Goal: Information Seeking & Learning: Check status

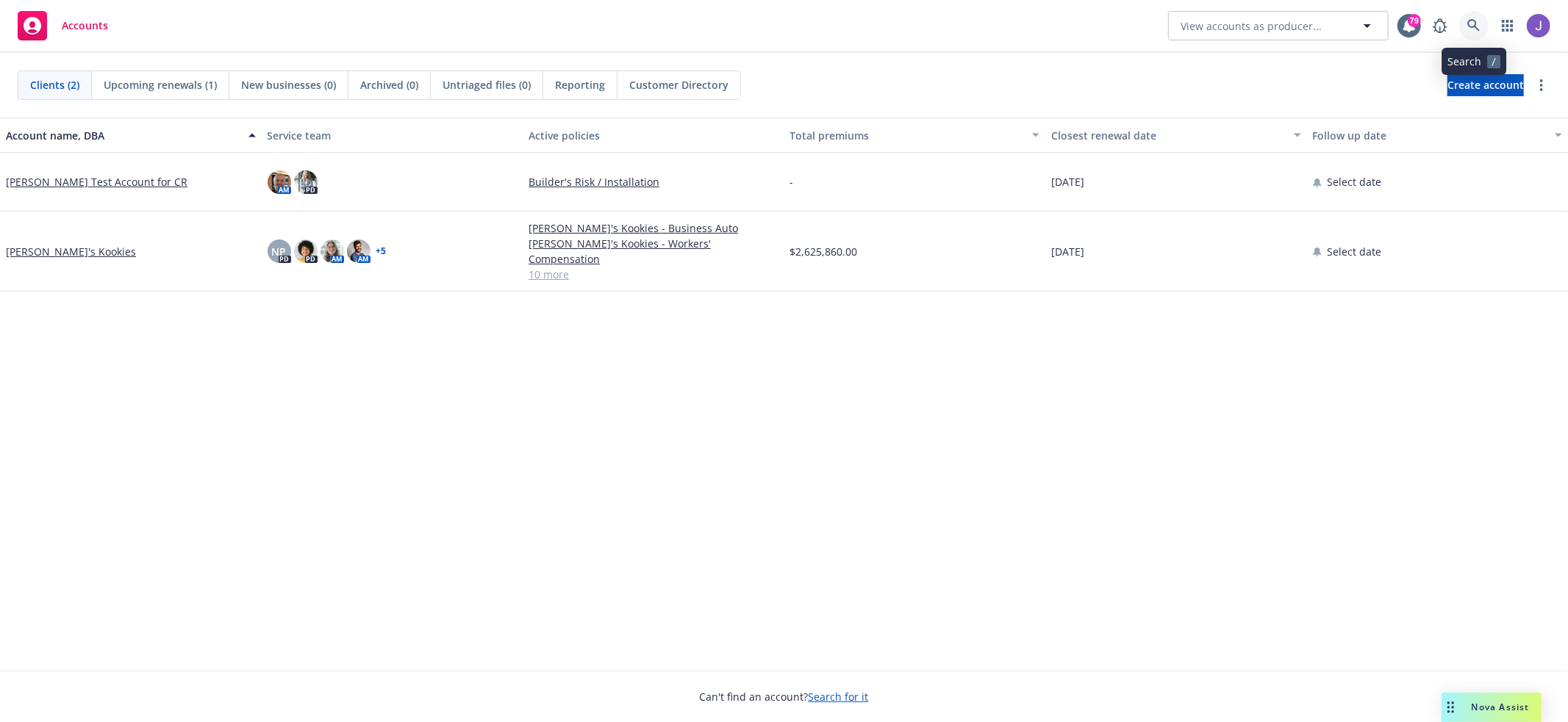
click at [1478, 28] on icon at bounding box center [1474, 26] width 13 height 13
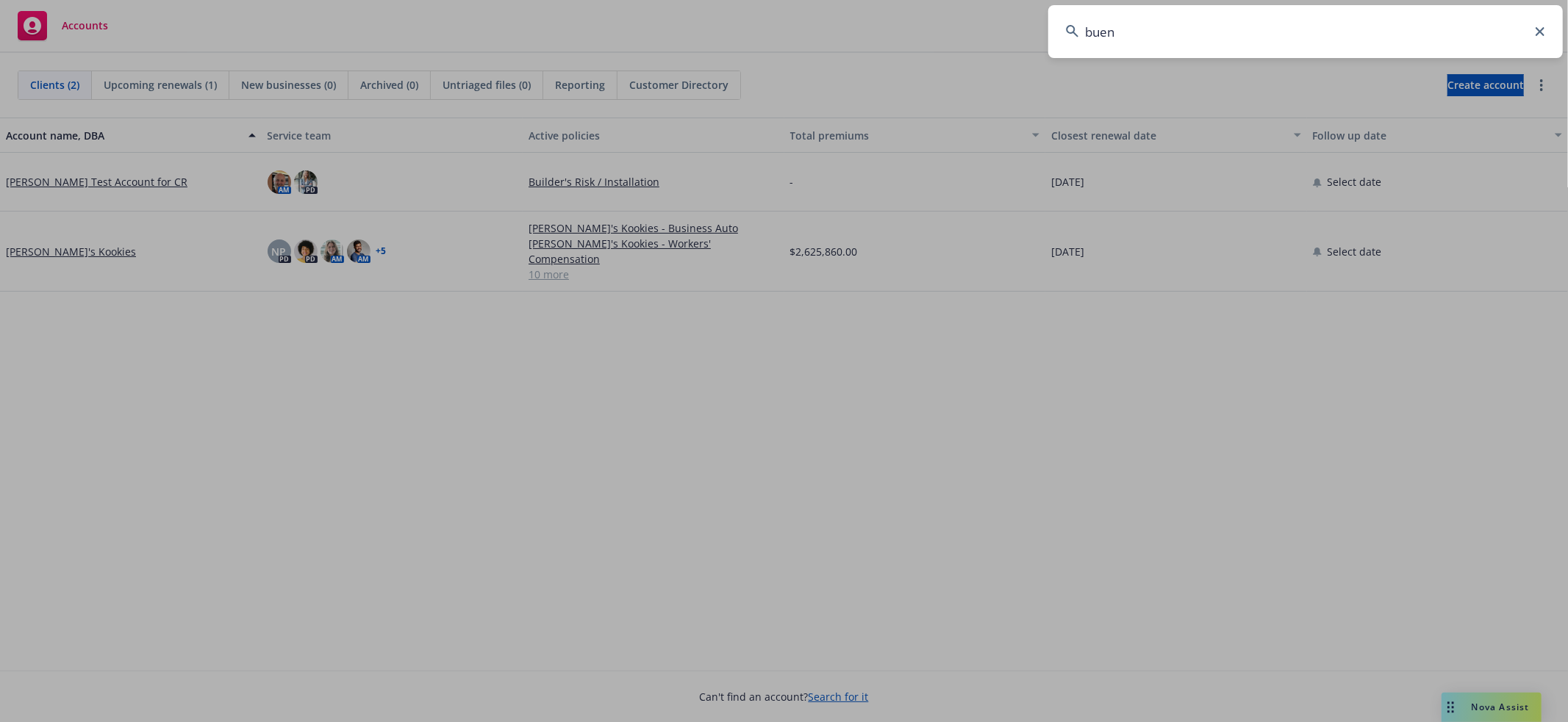
type input "bueno"
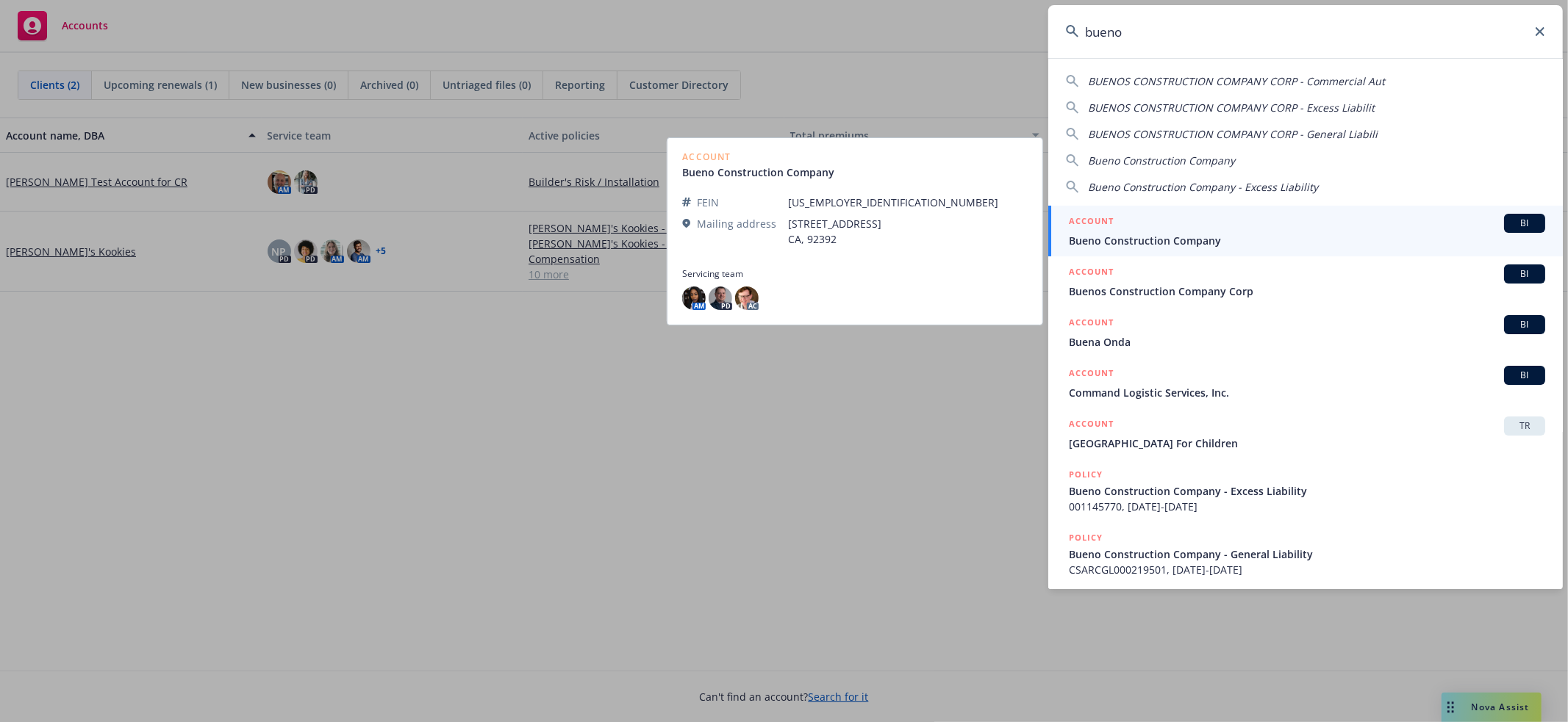
click at [1305, 237] on span "Bueno Construction Company" at bounding box center [1307, 240] width 476 height 15
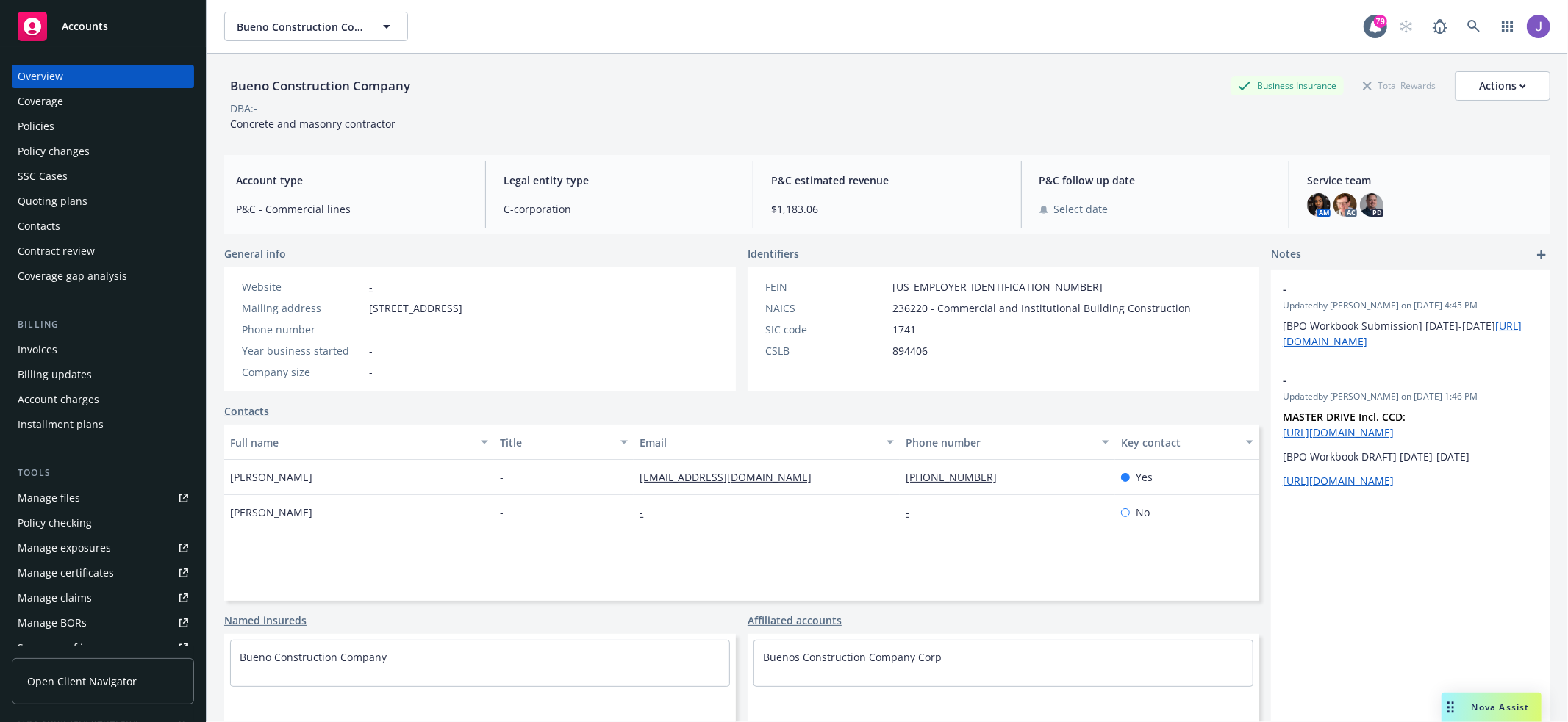
click at [92, 112] on div "Coverage" at bounding box center [102, 102] width 170 height 24
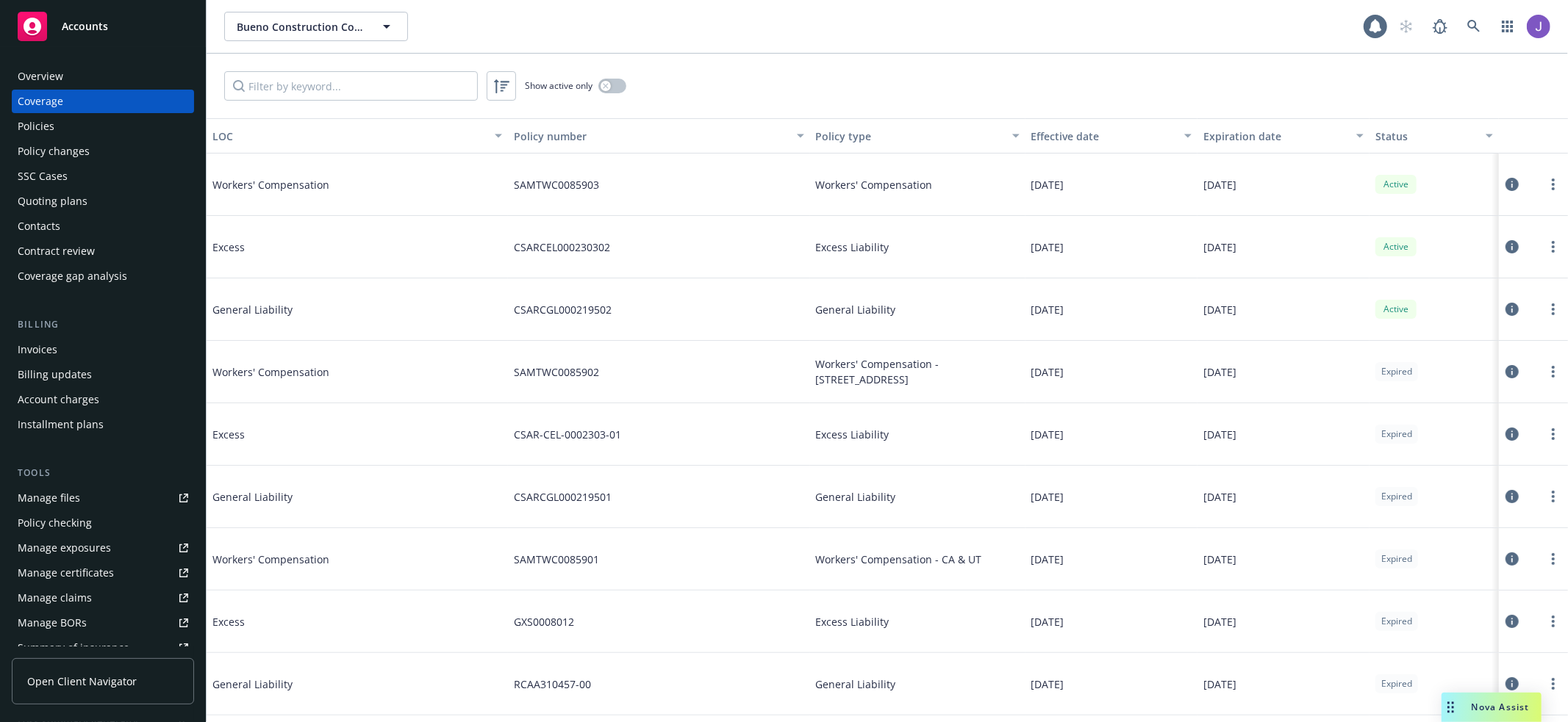
click at [72, 129] on div "Policies" at bounding box center [102, 126] width 170 height 24
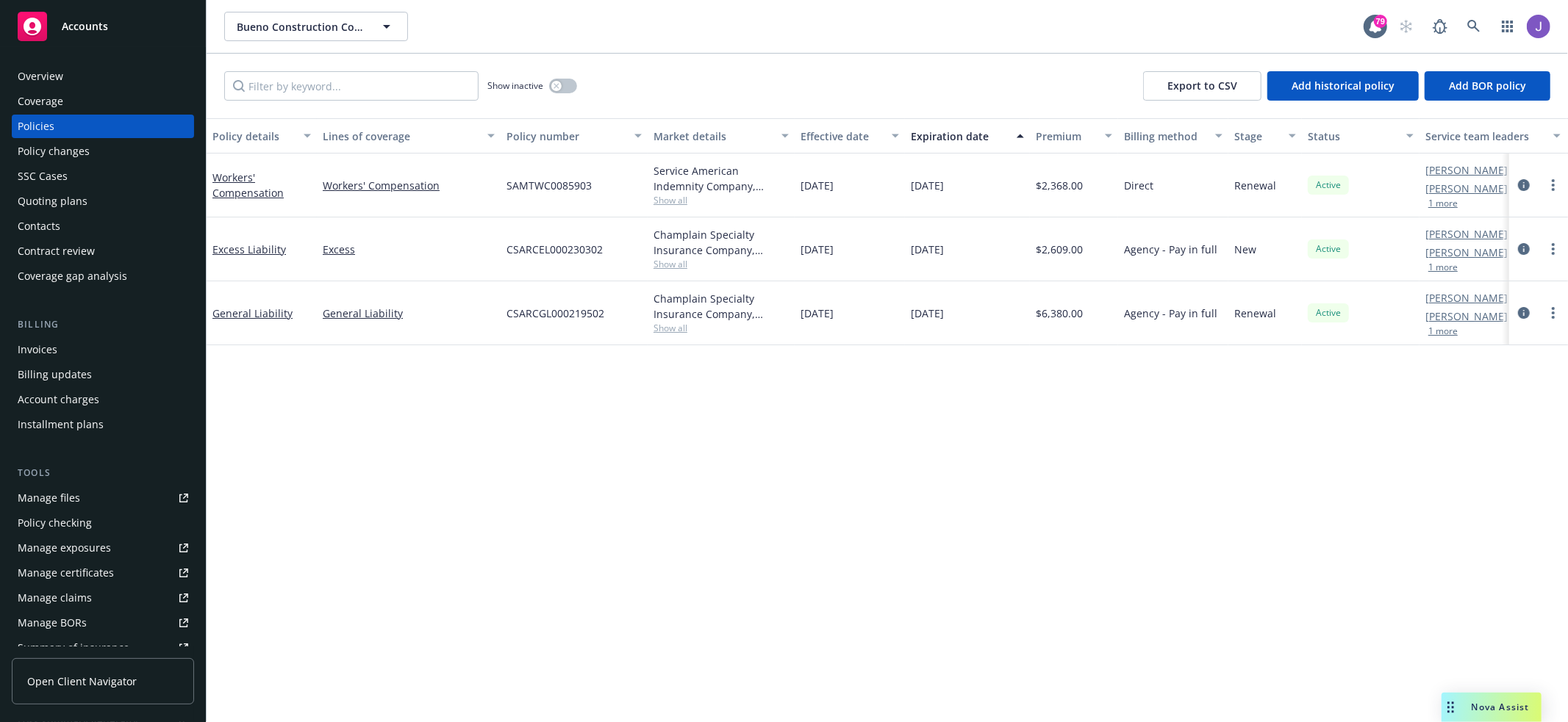
click at [1177, 540] on div "Policy details Lines of coverage Policy number Market details Effective date Ex…" at bounding box center [887, 420] width 1361 height 604
click at [1437, 201] on button "1 more" at bounding box center [1443, 204] width 29 height 9
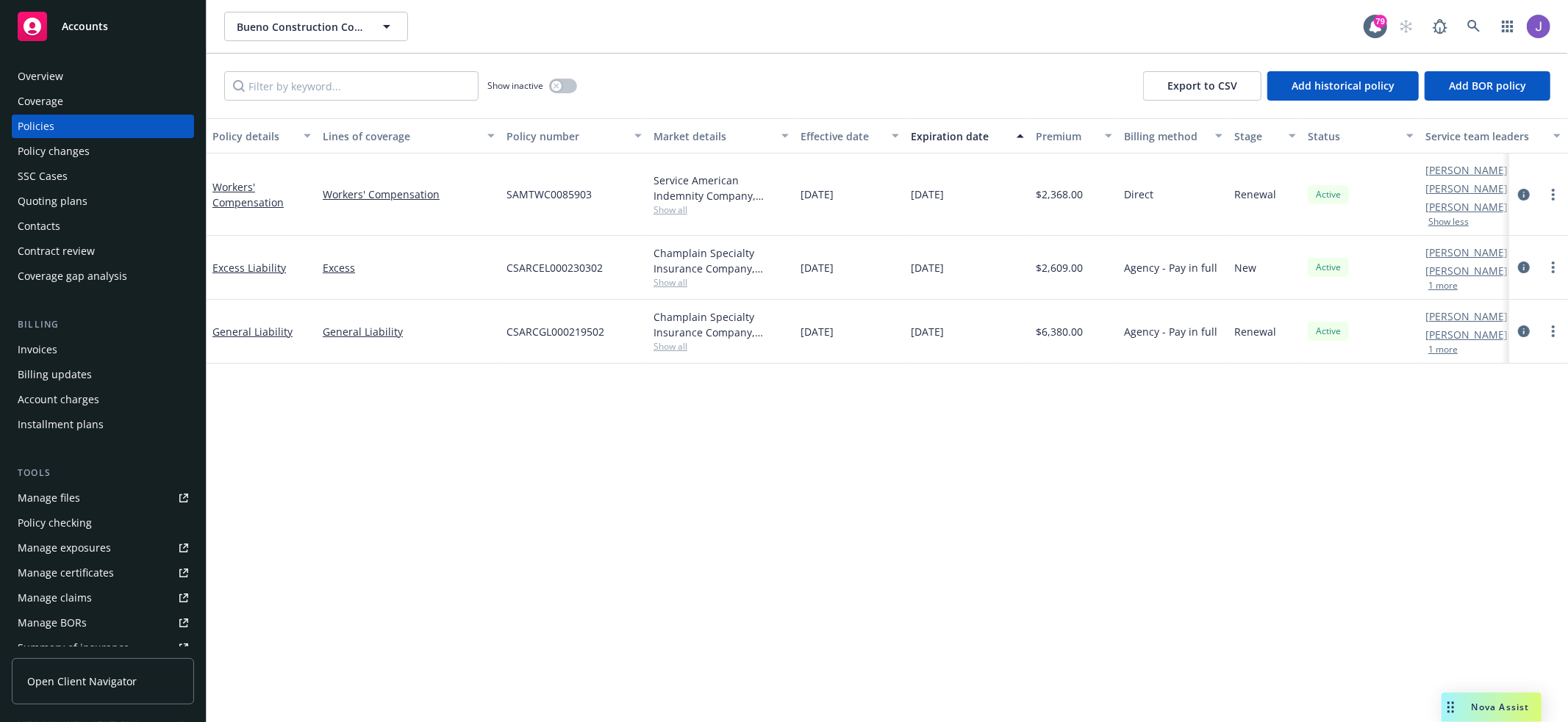
click at [1438, 292] on div "Elliot Ivins AC Ashley Mack AM 1 more" at bounding box center [1493, 267] width 147 height 64
click at [1443, 287] on button "1 more" at bounding box center [1443, 286] width 29 height 9
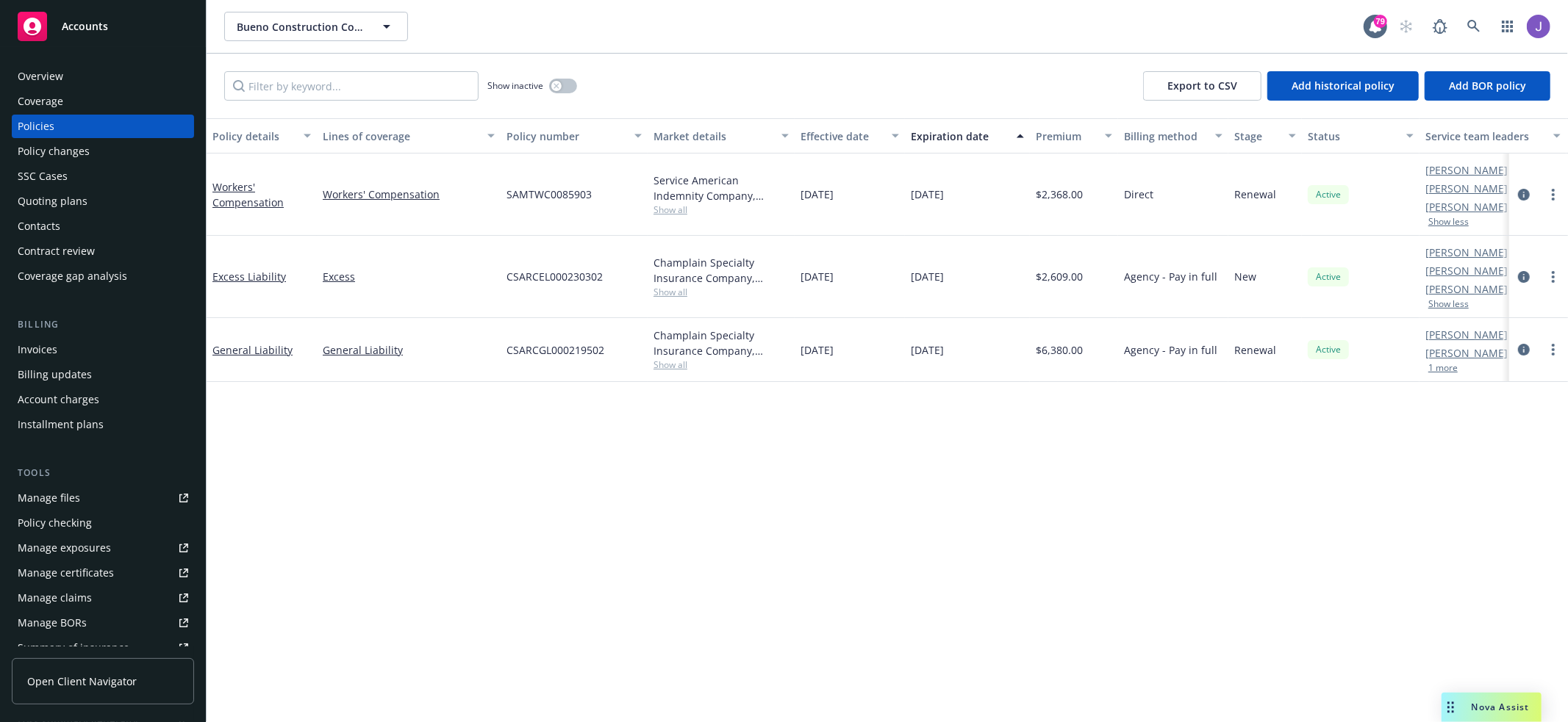
click at [1446, 368] on button "1 more" at bounding box center [1443, 368] width 29 height 9
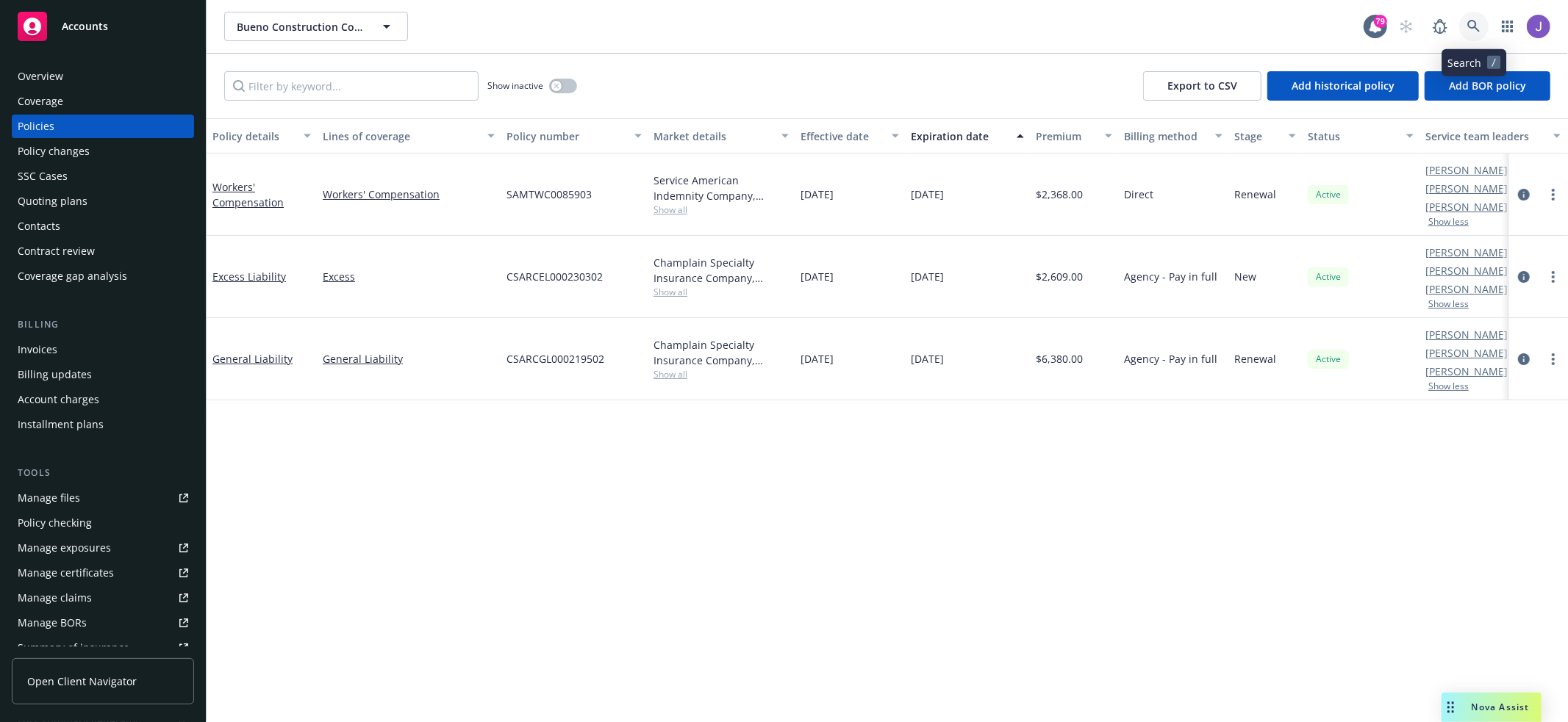
click at [1471, 20] on icon at bounding box center [1474, 26] width 12 height 12
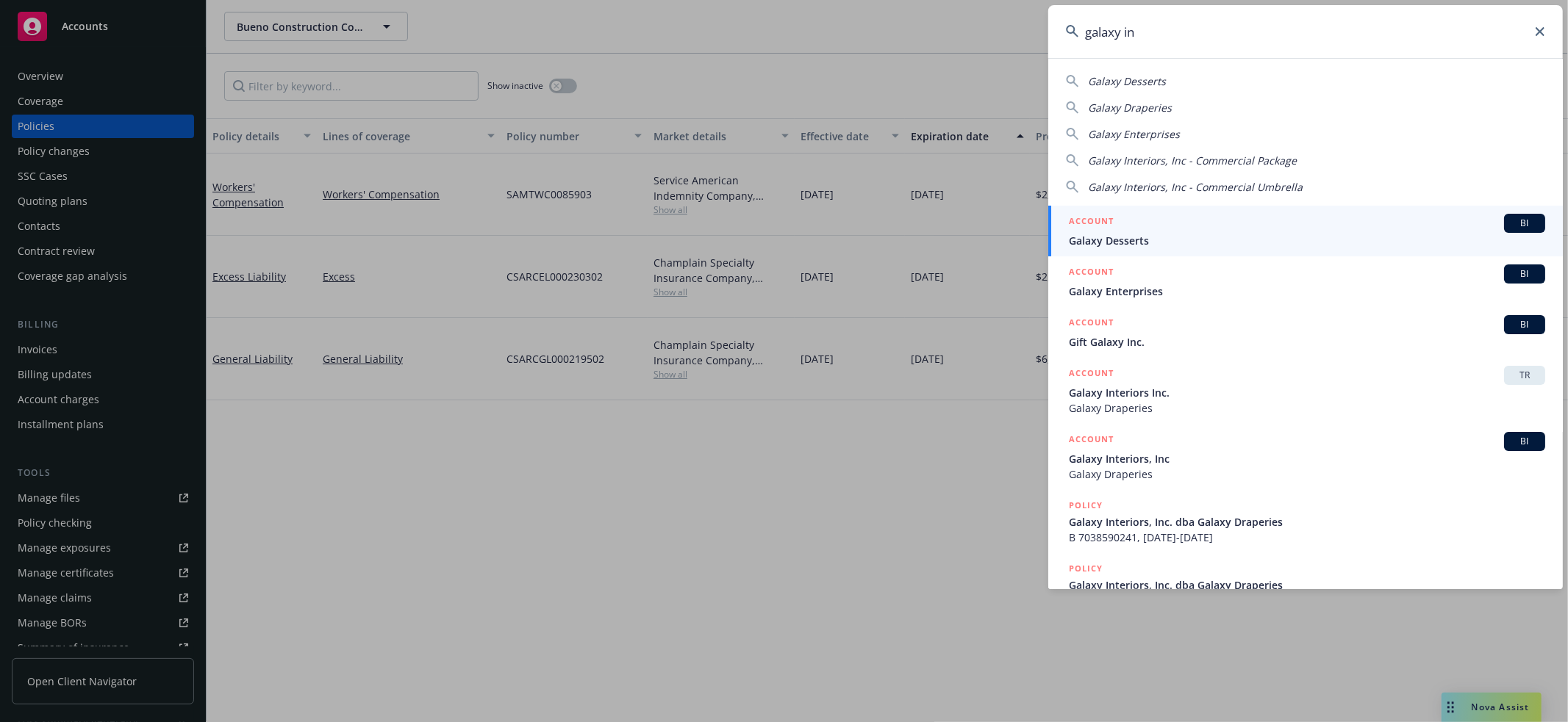
type input "galaxy int"
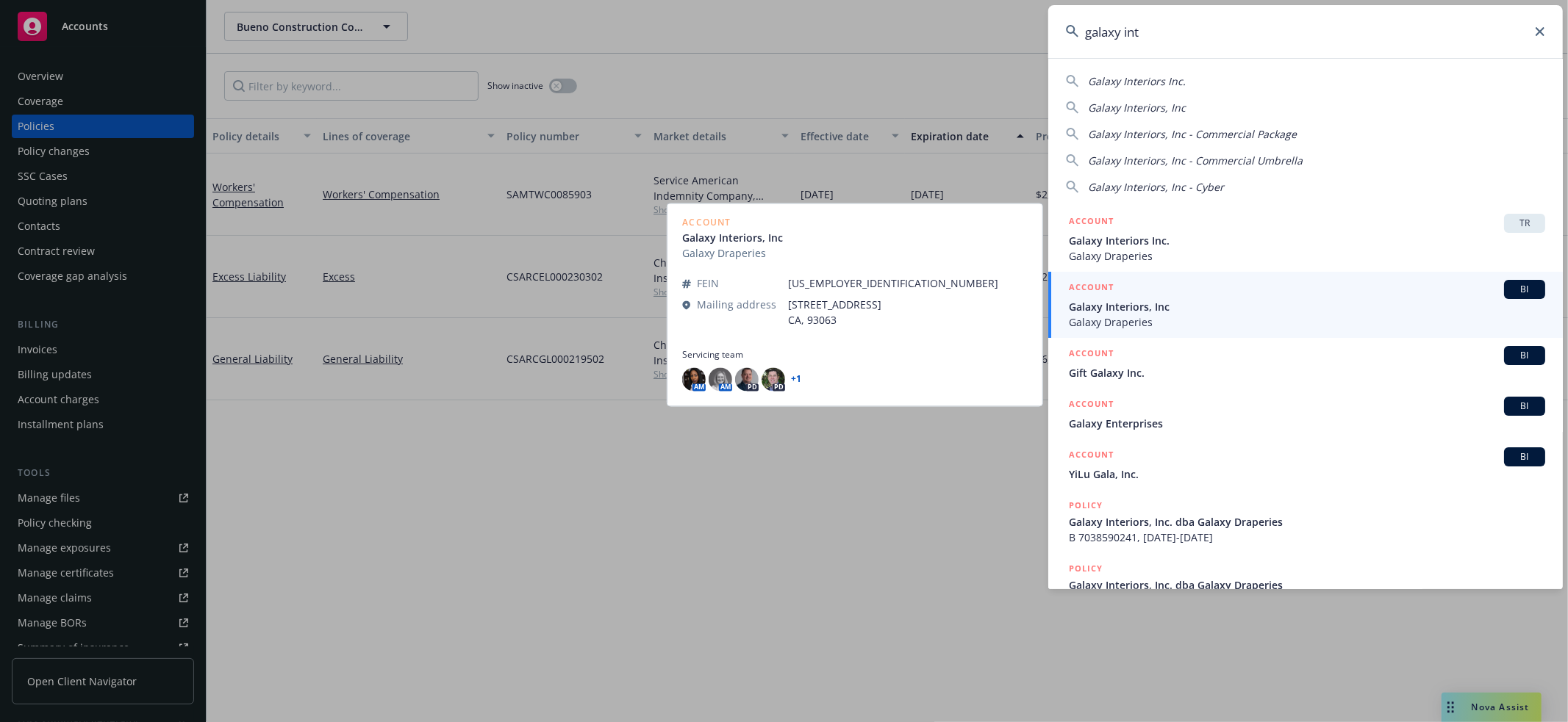
click at [1278, 290] on div "ACCOUNT BI" at bounding box center [1307, 290] width 476 height 19
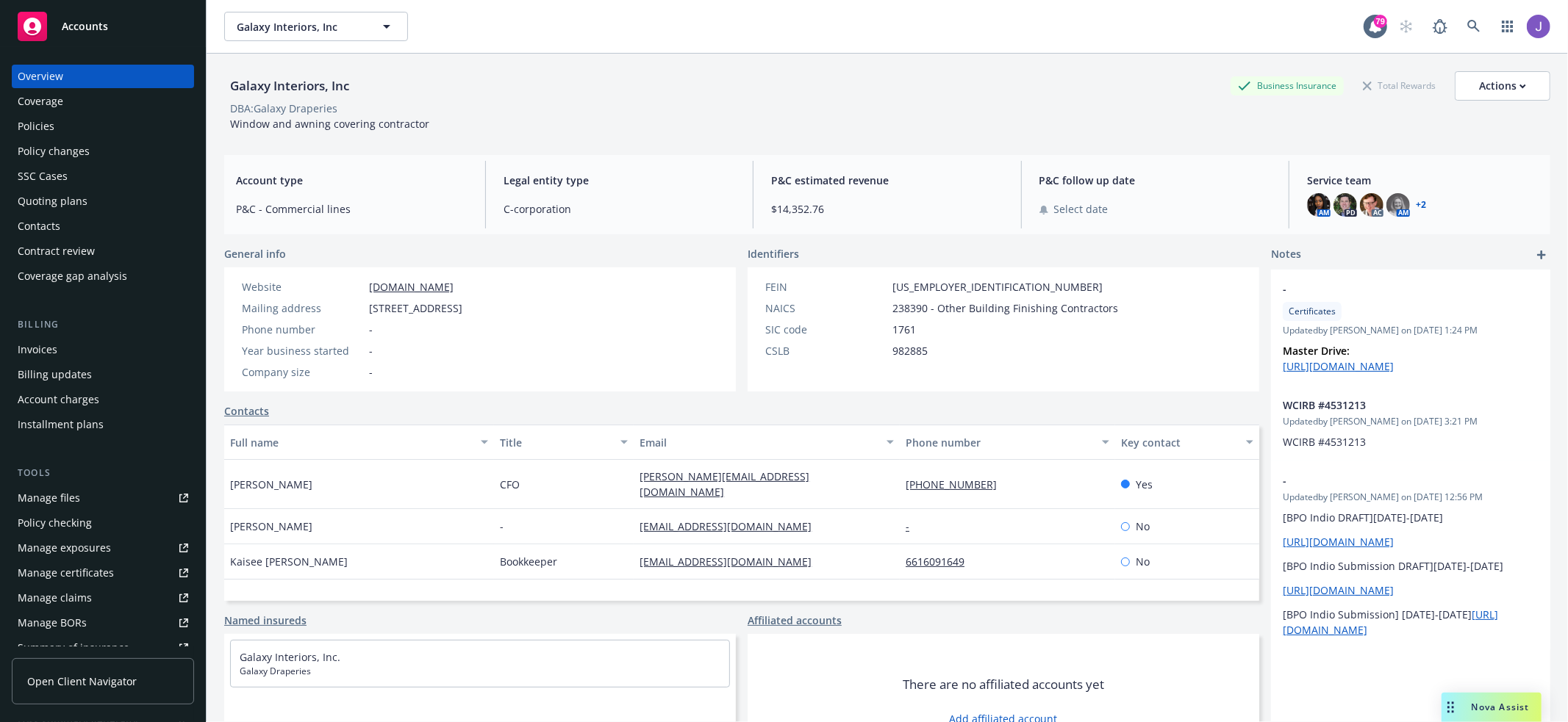
click at [130, 132] on div "Policies" at bounding box center [102, 126] width 170 height 24
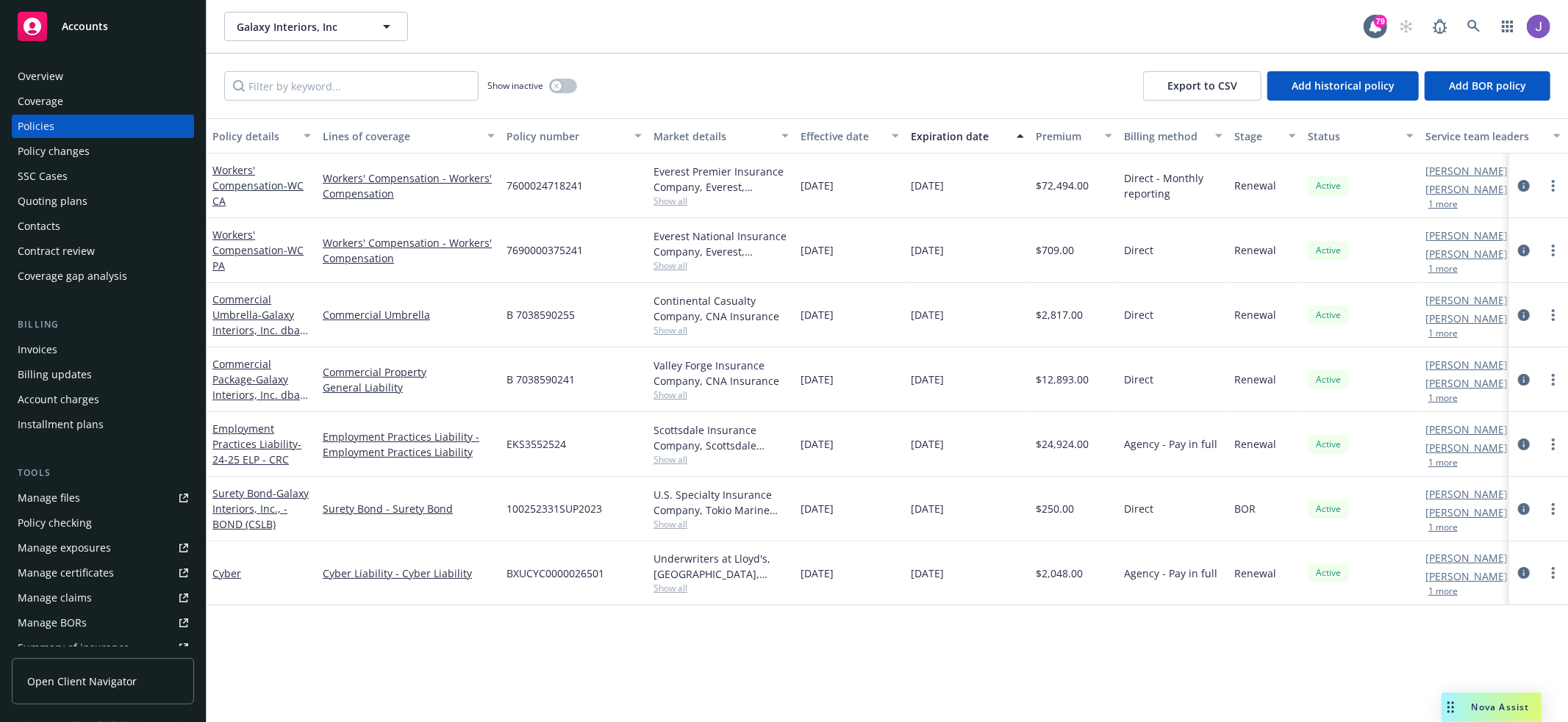
click at [90, 196] on div "Quoting plans" at bounding box center [102, 201] width 170 height 24
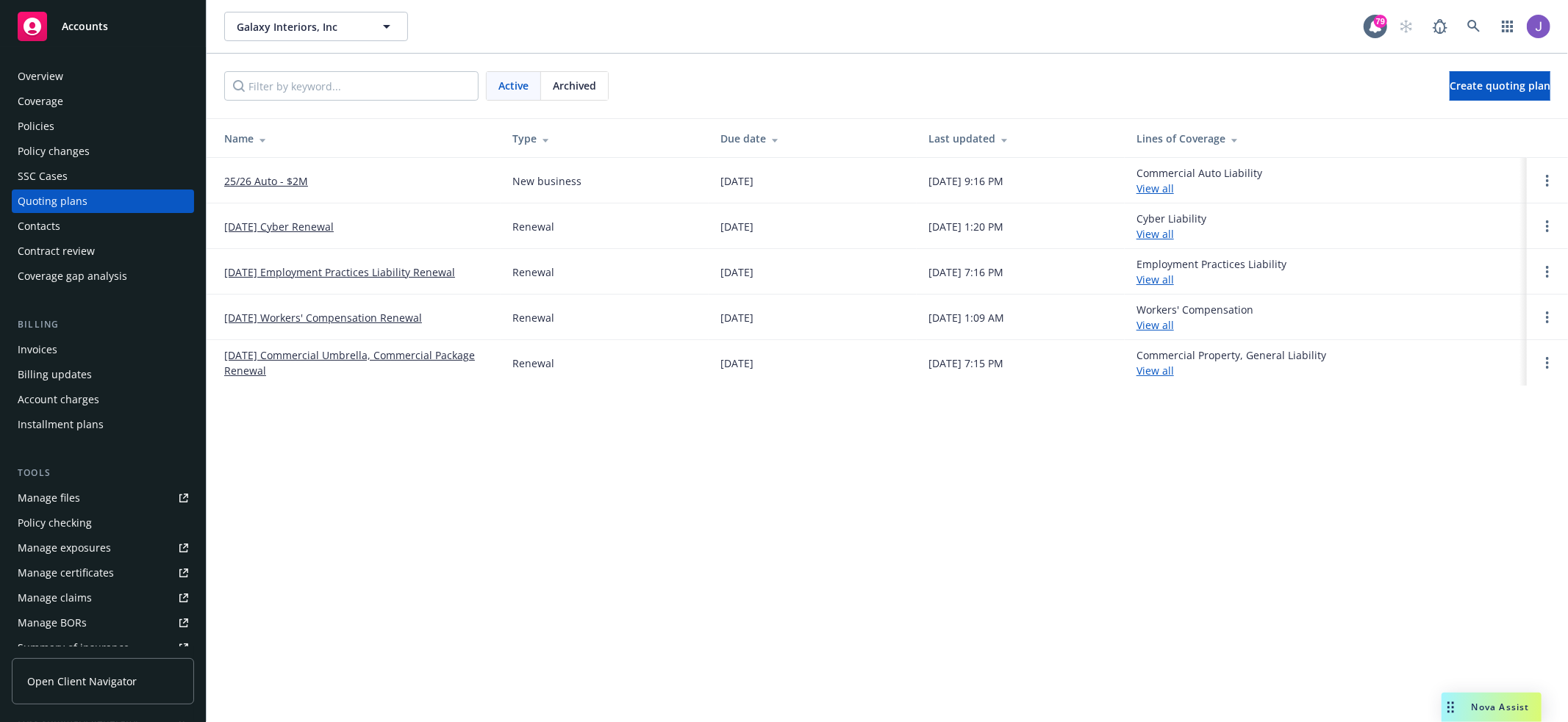
click at [358, 322] on link "[DATE] Workers' Compensation Renewal" at bounding box center [323, 317] width 198 height 15
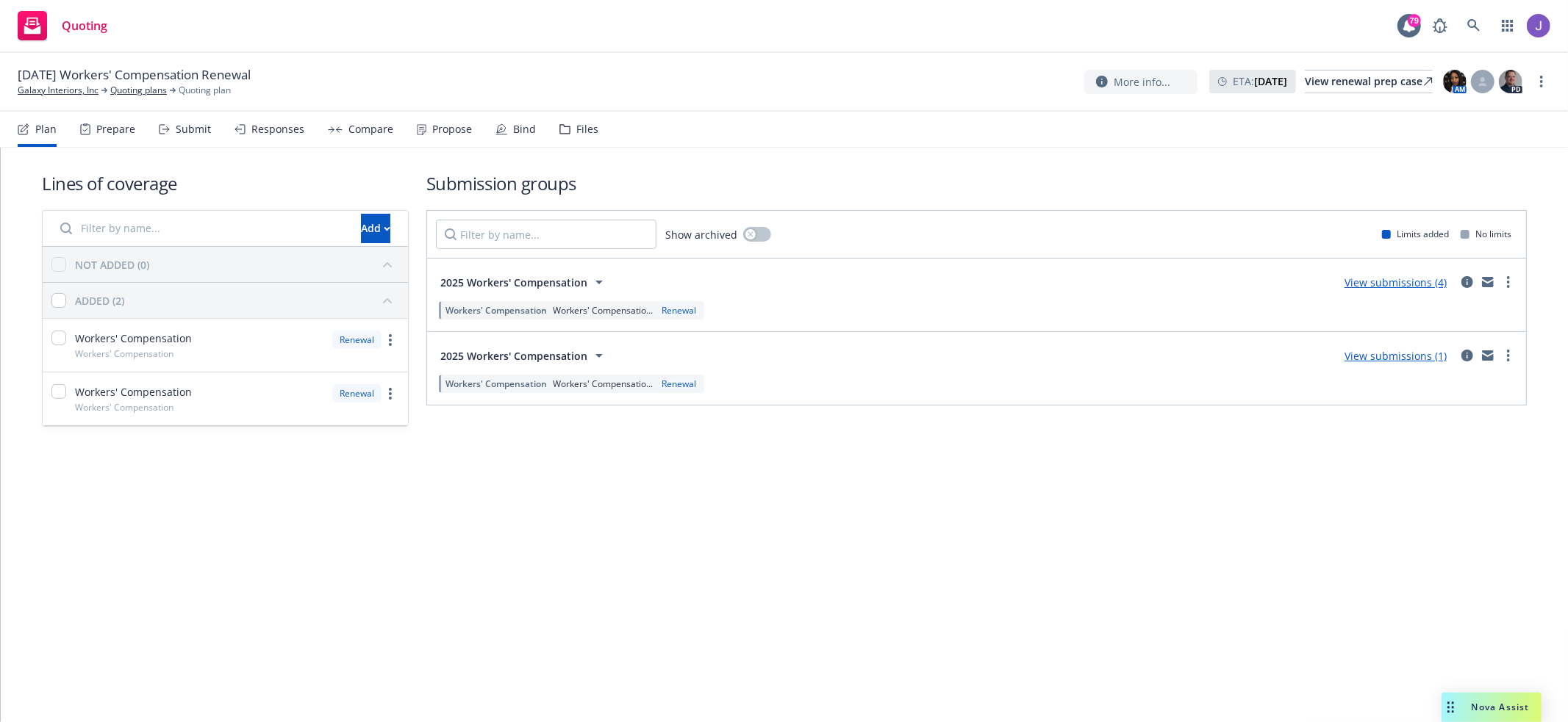
click at [182, 116] on div "Submit" at bounding box center [185, 130] width 52 height 35
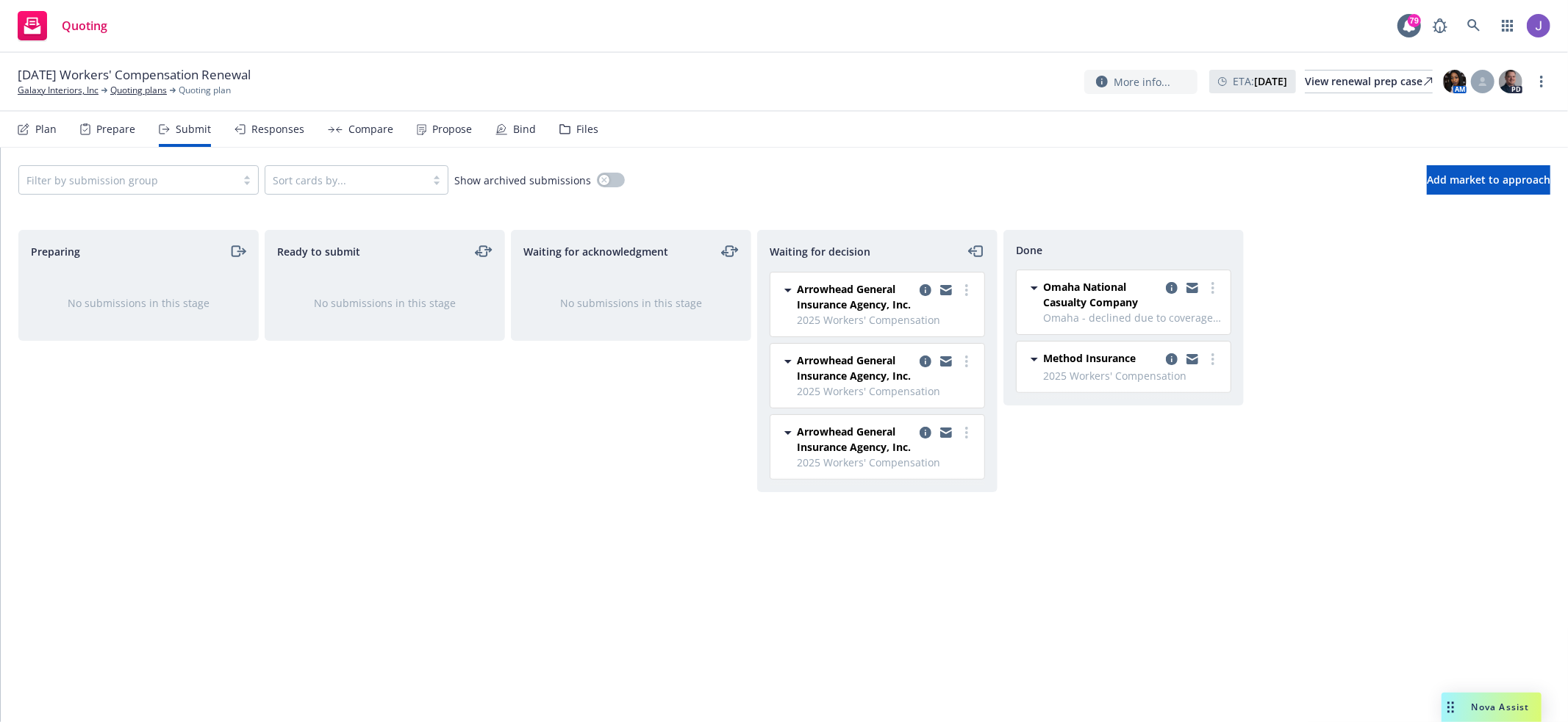
click at [48, 124] on div "Plan" at bounding box center [46, 129] width 21 height 11
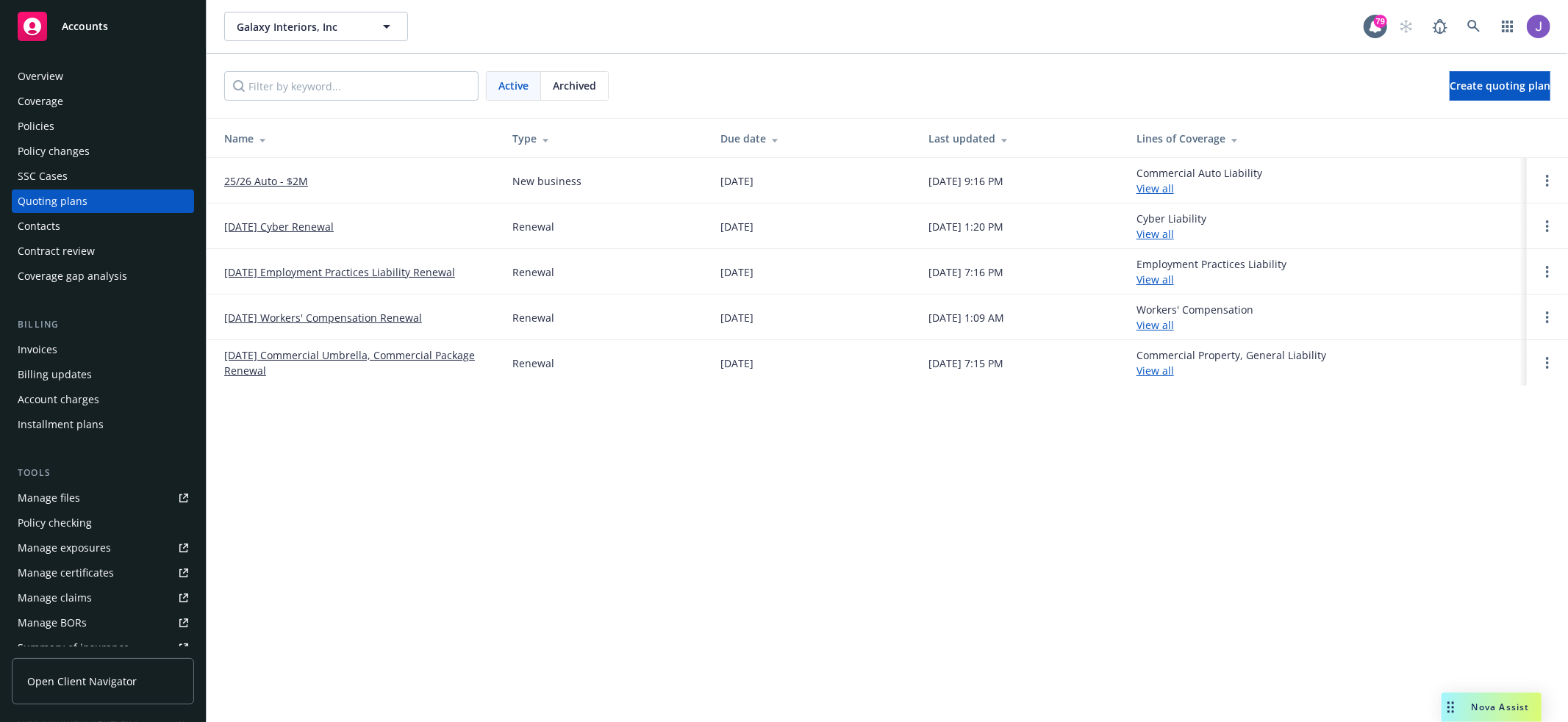
click at [59, 124] on div "Policies" at bounding box center [102, 126] width 170 height 24
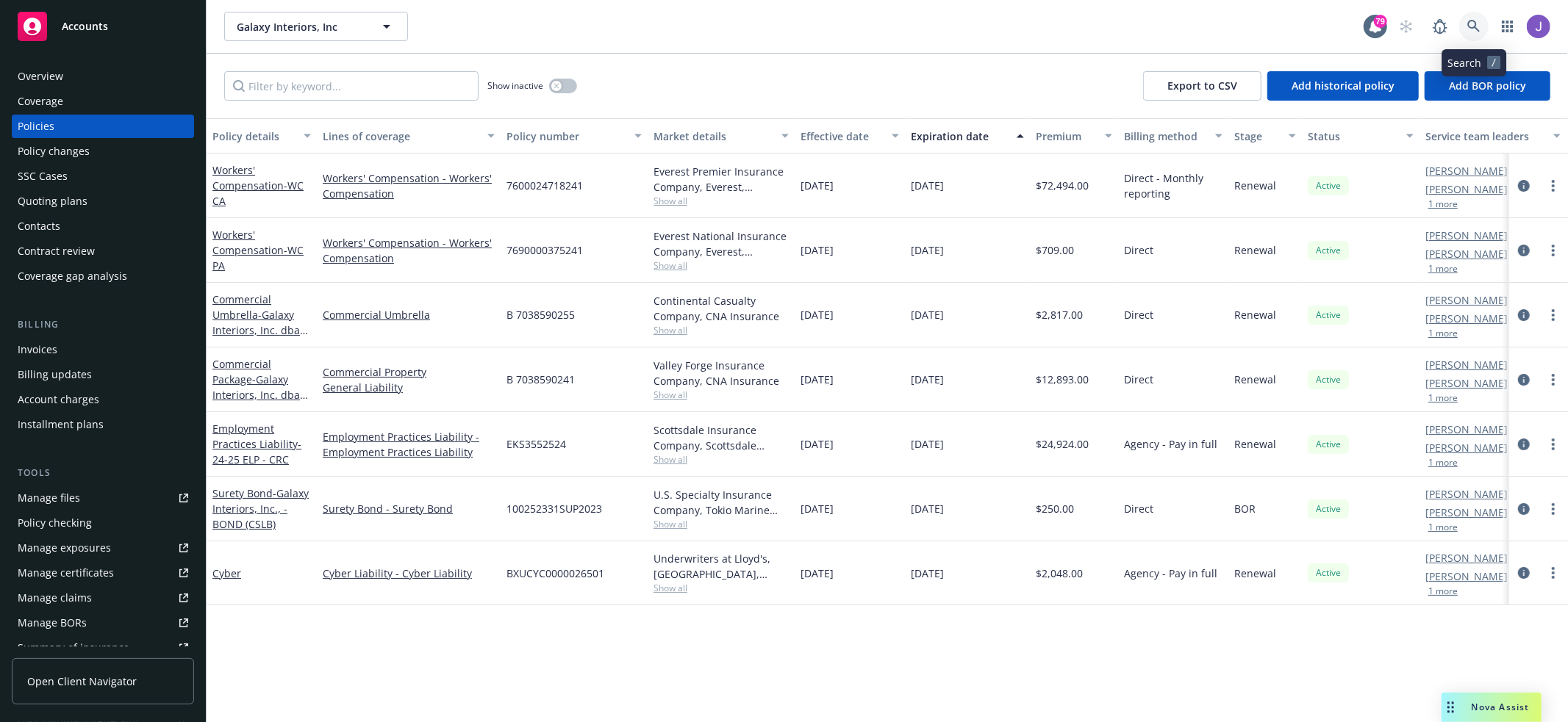
click at [1474, 26] on icon at bounding box center [1474, 26] width 13 height 13
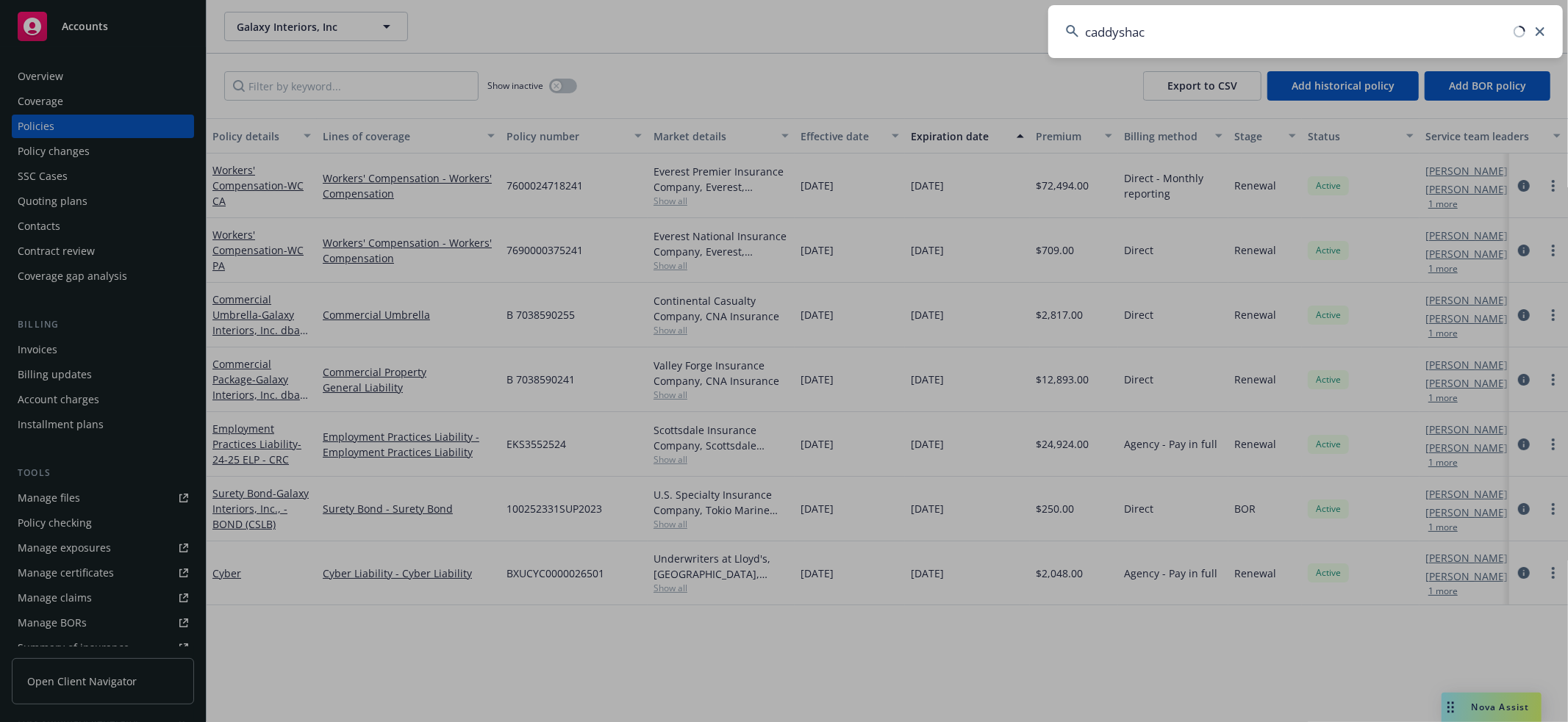
type input "caddyshack"
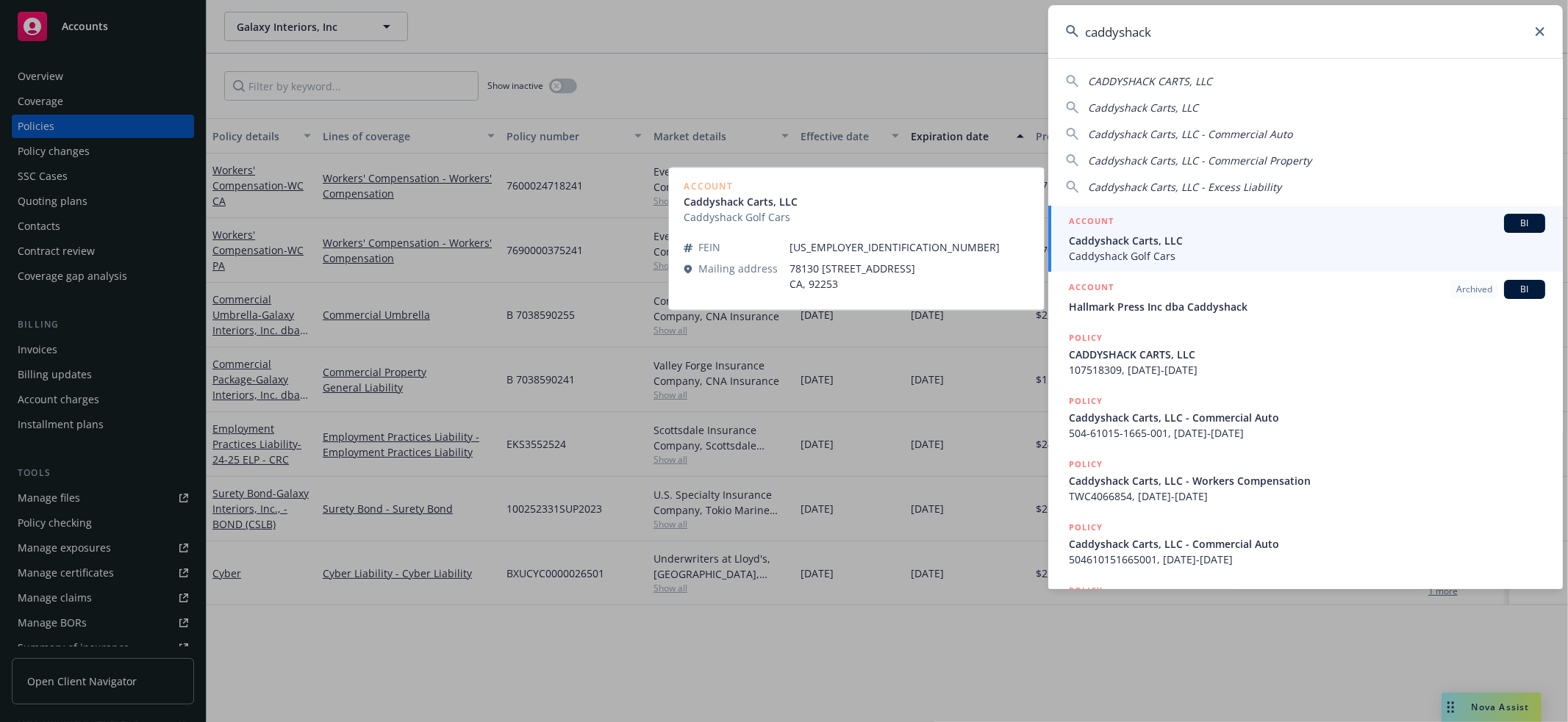
click at [1271, 237] on span "Caddyshack Carts, LLC" at bounding box center [1307, 240] width 476 height 15
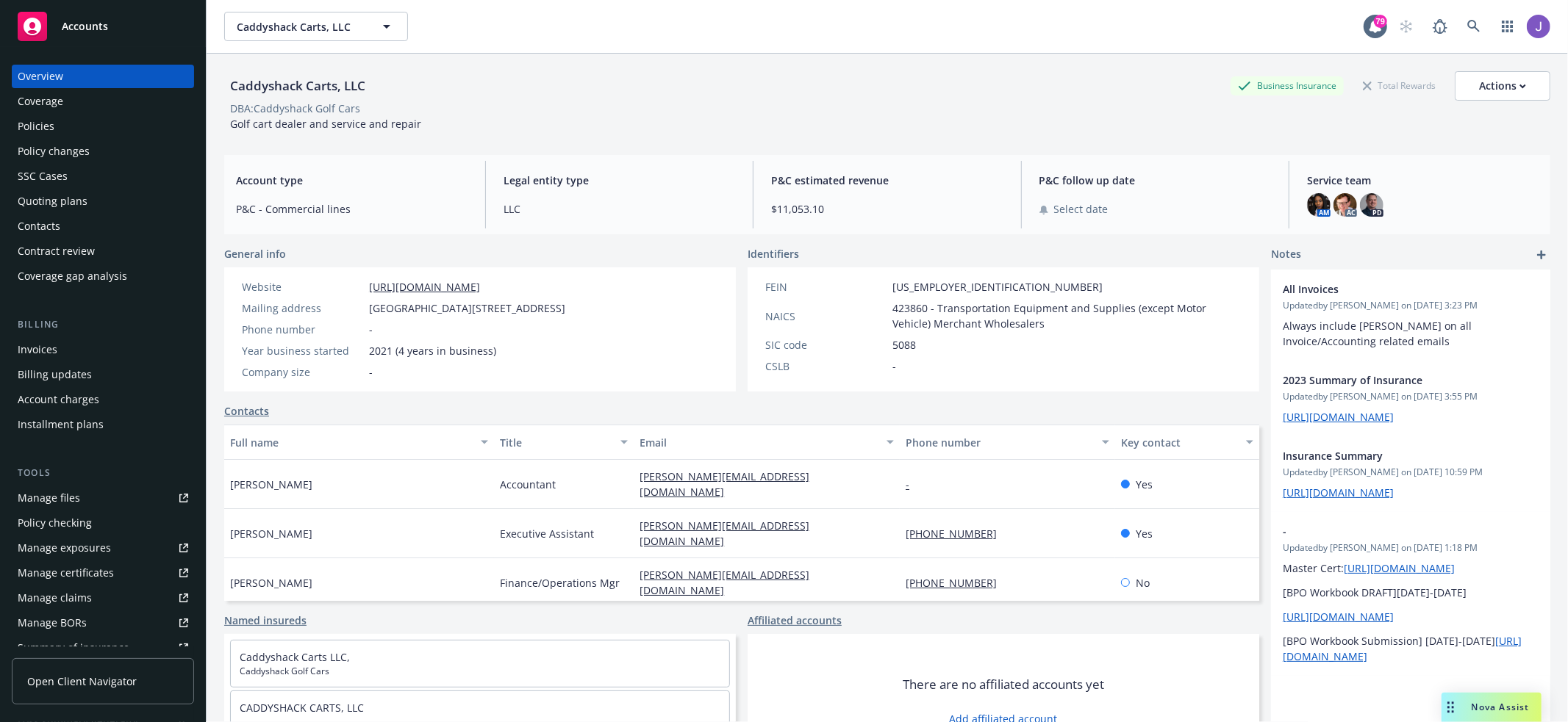
click at [134, 124] on div "Policies" at bounding box center [102, 126] width 170 height 24
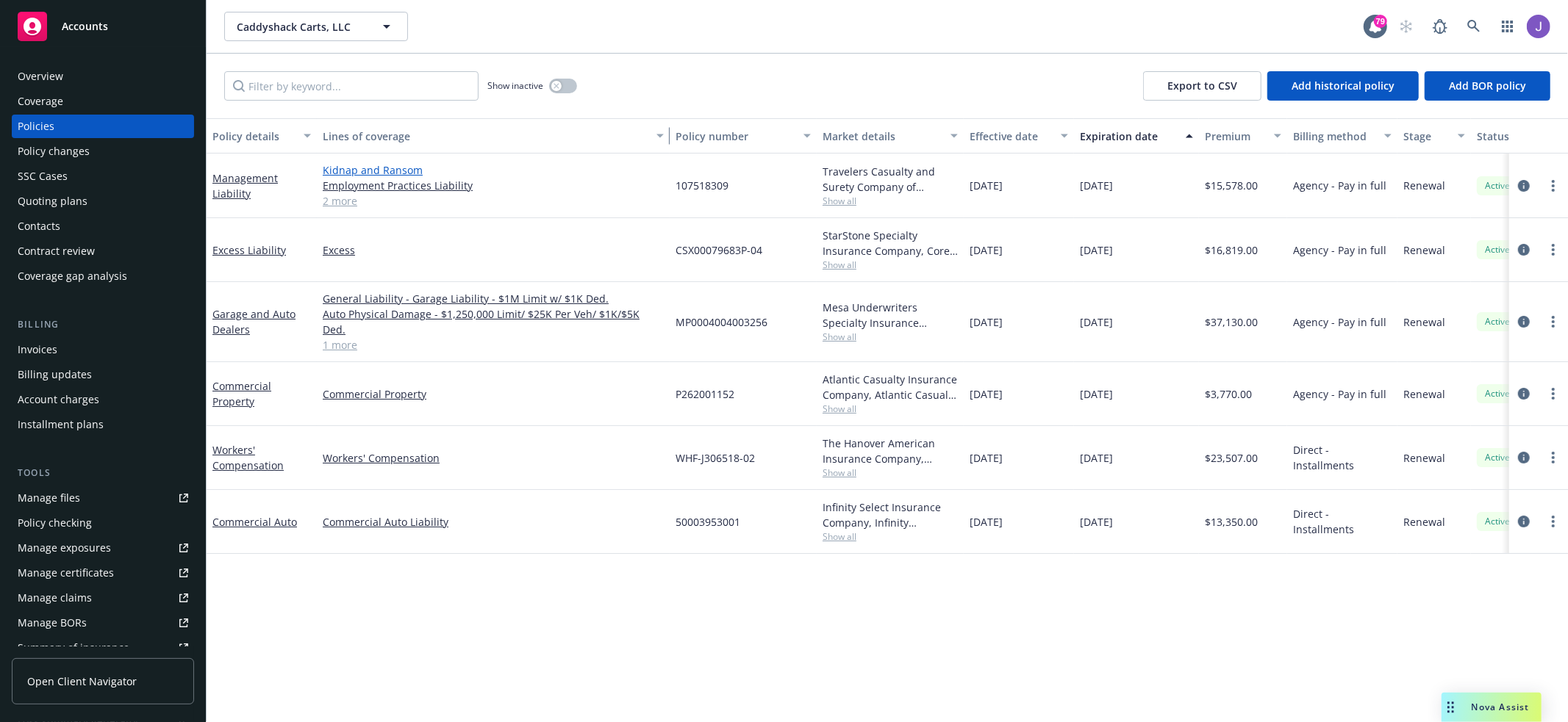
drag, startPoint x: 491, startPoint y: 123, endPoint x: 660, endPoint y: 169, distance: 175.1
click at [660, 169] on div "Policy details Lines of coverage Policy number Market details Effective date Ex…" at bounding box center [887, 420] width 1361 height 604
click at [786, 74] on div "Show inactive Export to CSV Add historical policy Add BOR policy" at bounding box center [887, 86] width 1361 height 64
